Goal: Transaction & Acquisition: Purchase product/service

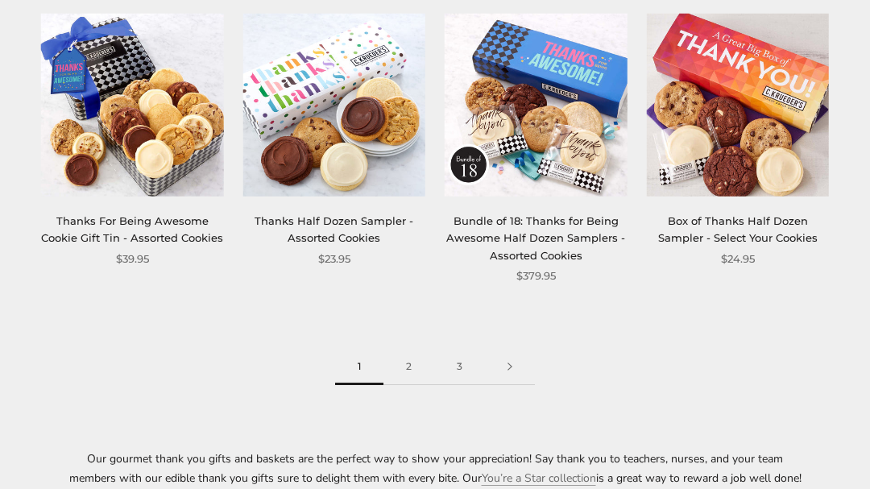
scroll to position [1811, 0]
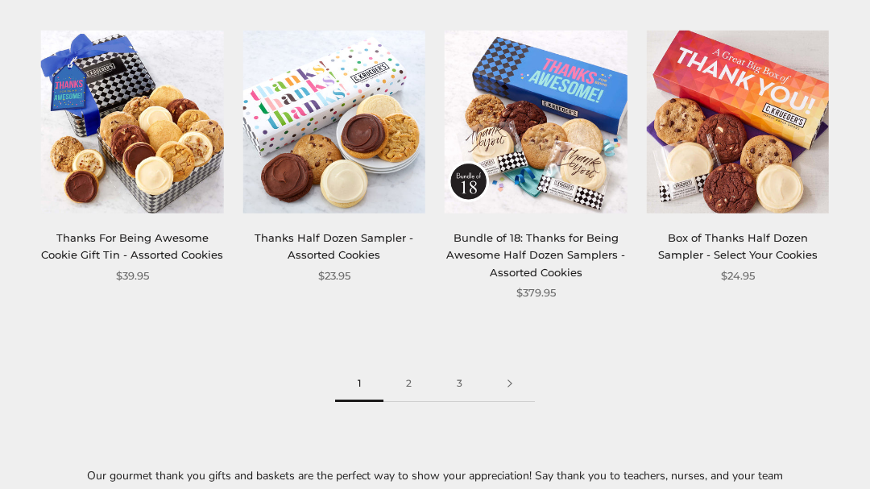
click at [410, 366] on link "2" at bounding box center [408, 384] width 51 height 36
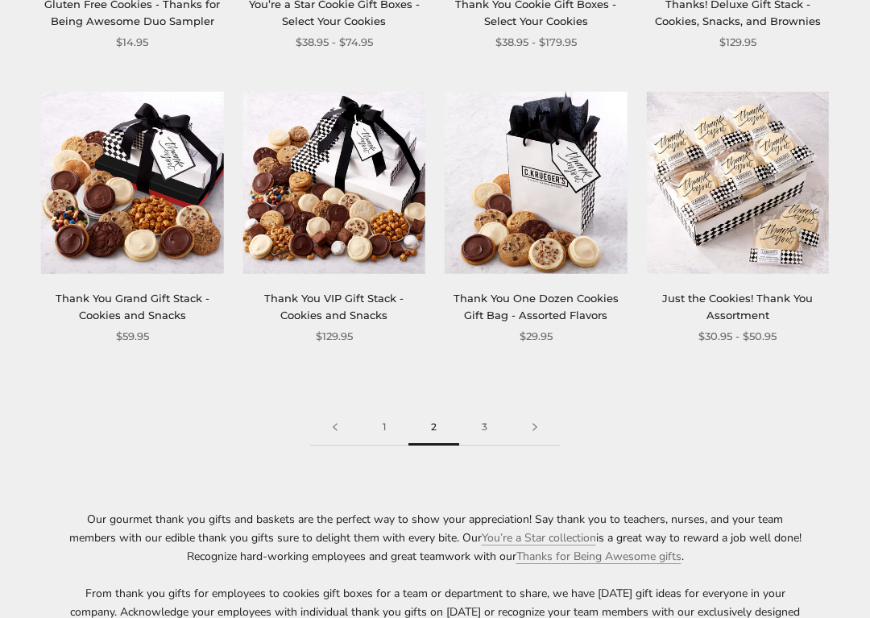
scroll to position [1716, 0]
click at [483, 418] on link "3" at bounding box center [484, 427] width 51 height 36
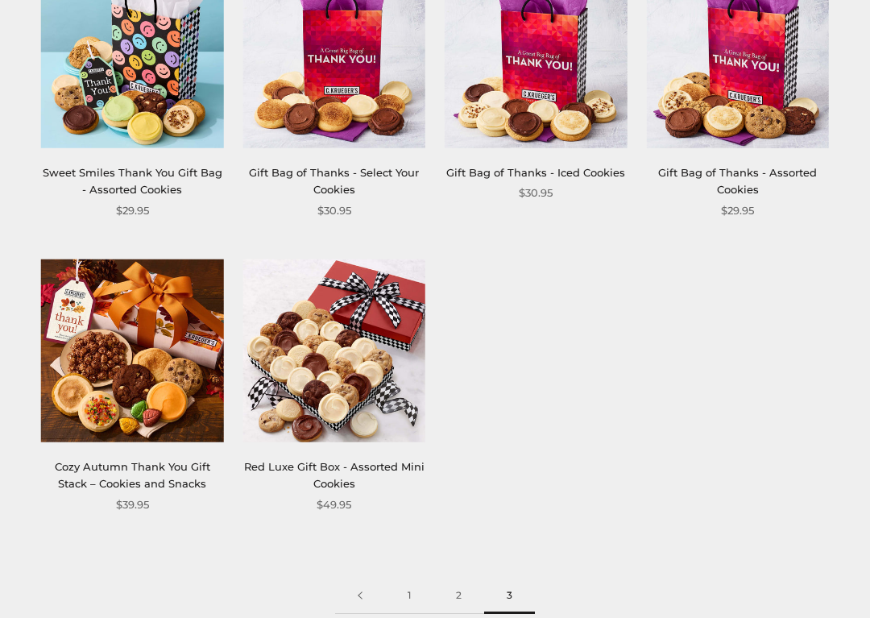
scroll to position [338, 0]
click at [133, 324] on img at bounding box center [132, 350] width 183 height 183
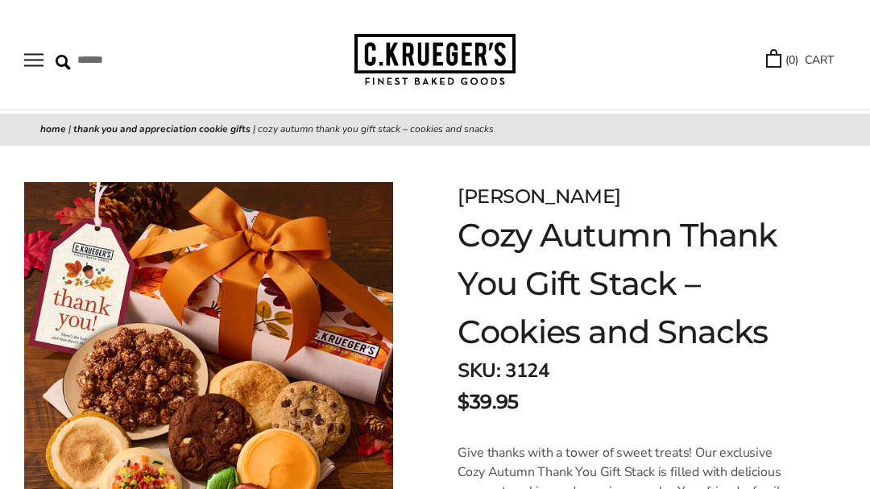
scroll to position [39, 0]
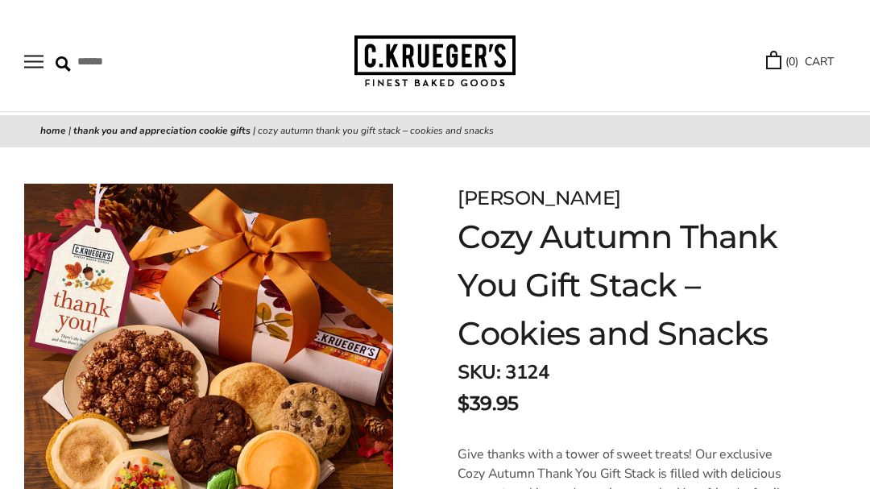
click at [81, 56] on input "Search" at bounding box center [138, 61] width 165 height 25
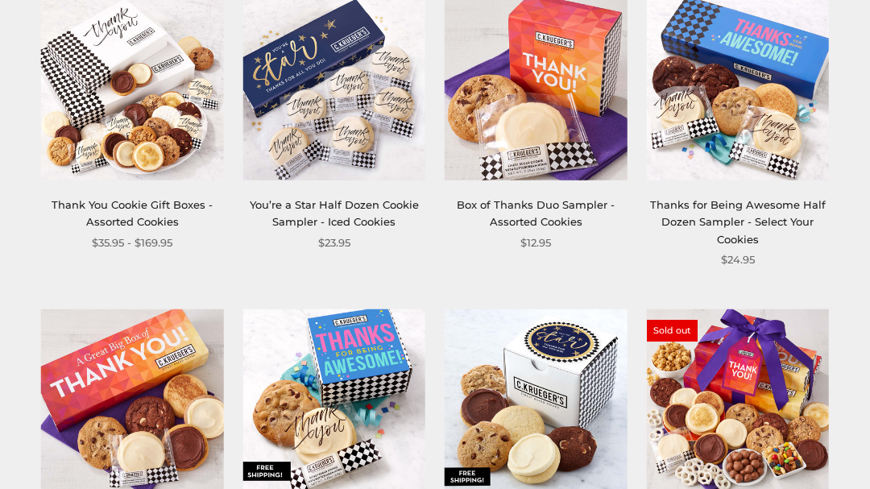
scroll to position [1238, 0]
